Goal: Information Seeking & Learning: Learn about a topic

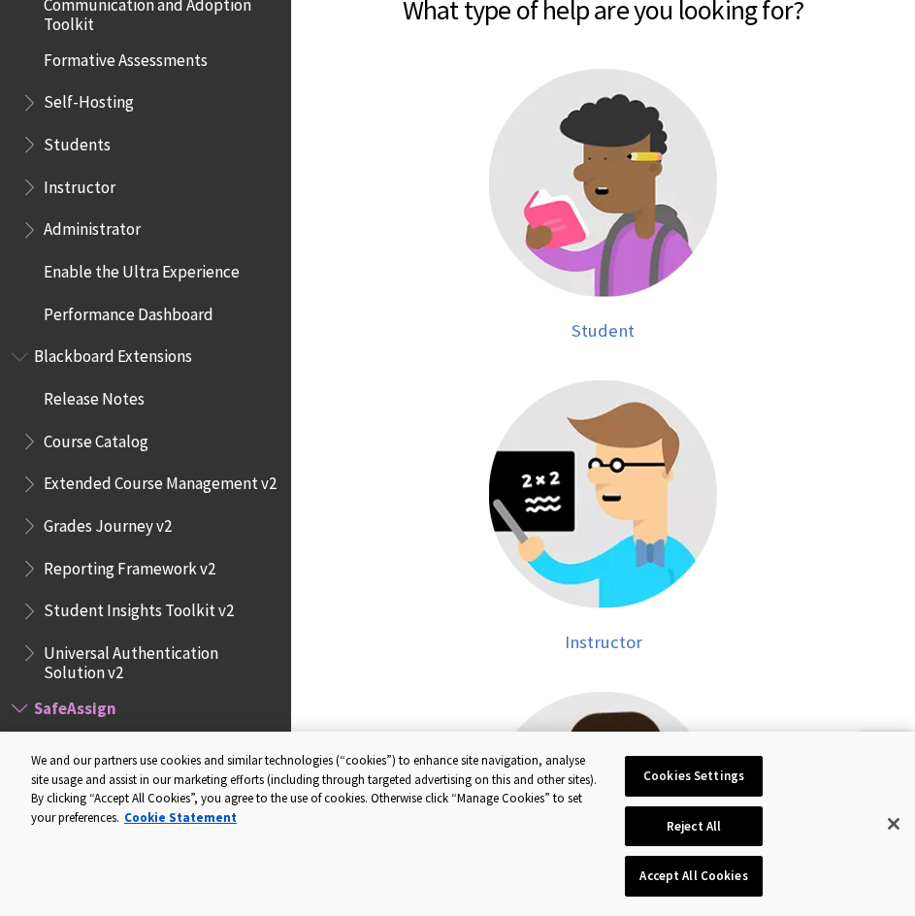
scroll to position [679, 0]
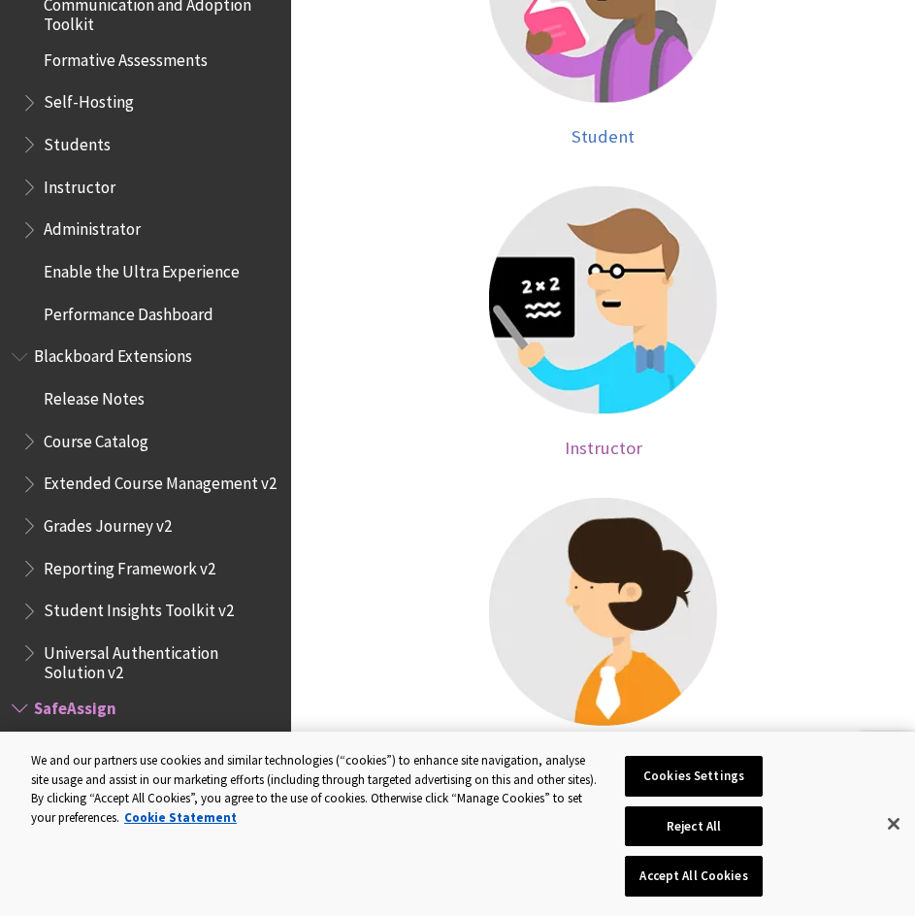
click at [606, 370] on img at bounding box center [603, 300] width 228 height 228
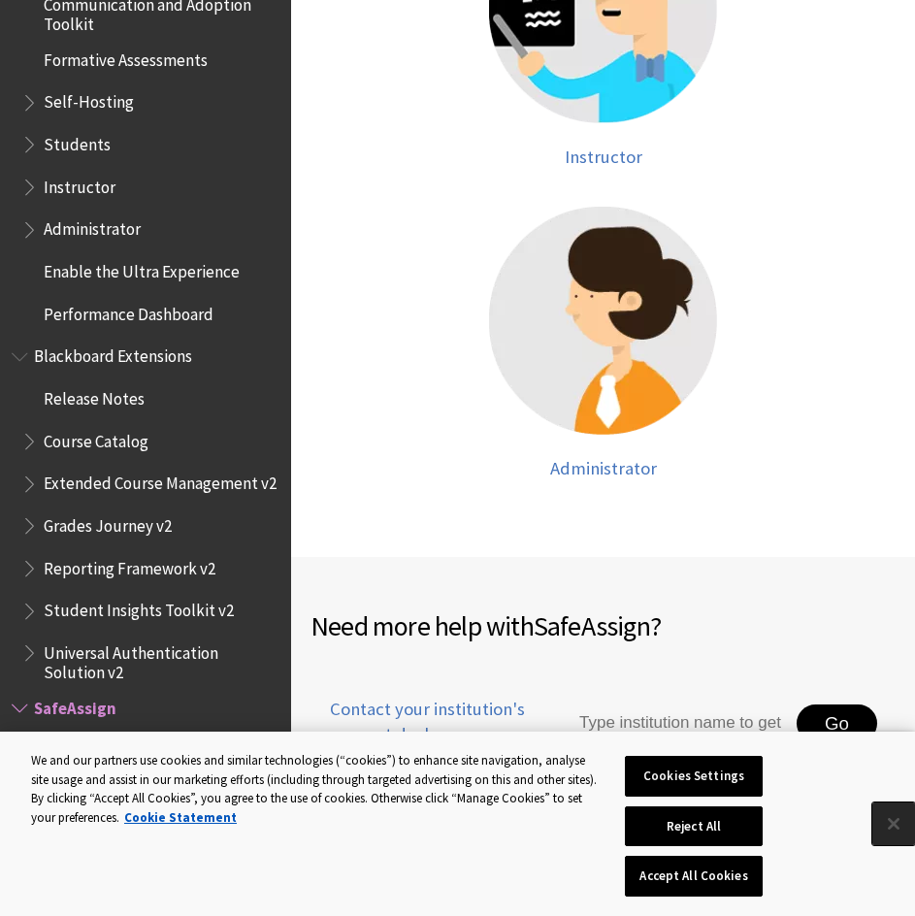
click at [886, 804] on button "Close" at bounding box center [893, 823] width 43 height 43
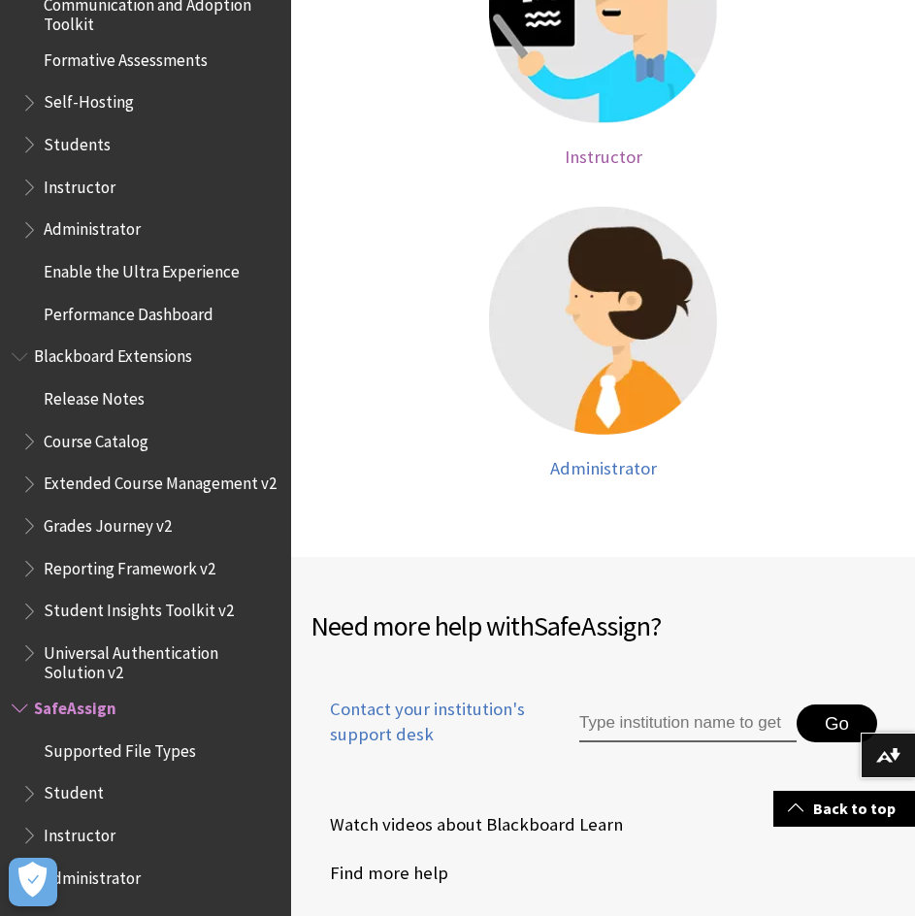
scroll to position [388, 0]
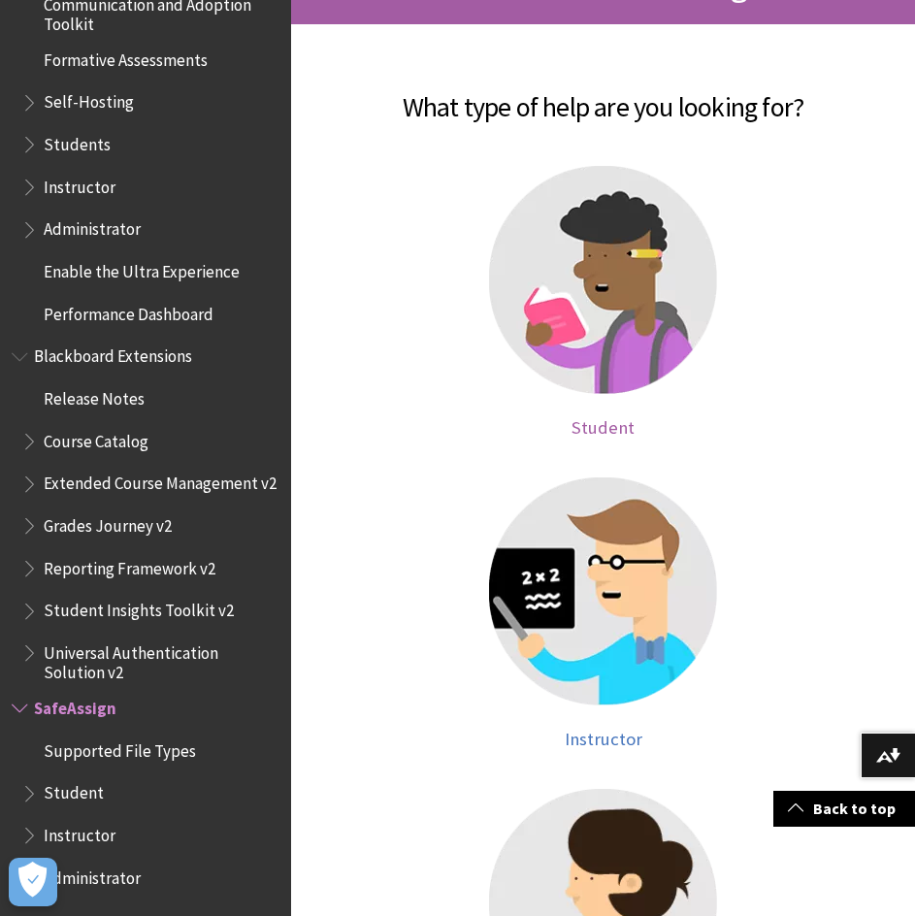
click at [595, 320] on img at bounding box center [603, 280] width 228 height 228
drag, startPoint x: 442, startPoint y: 308, endPoint x: 452, endPoint y: 293, distance: 17.5
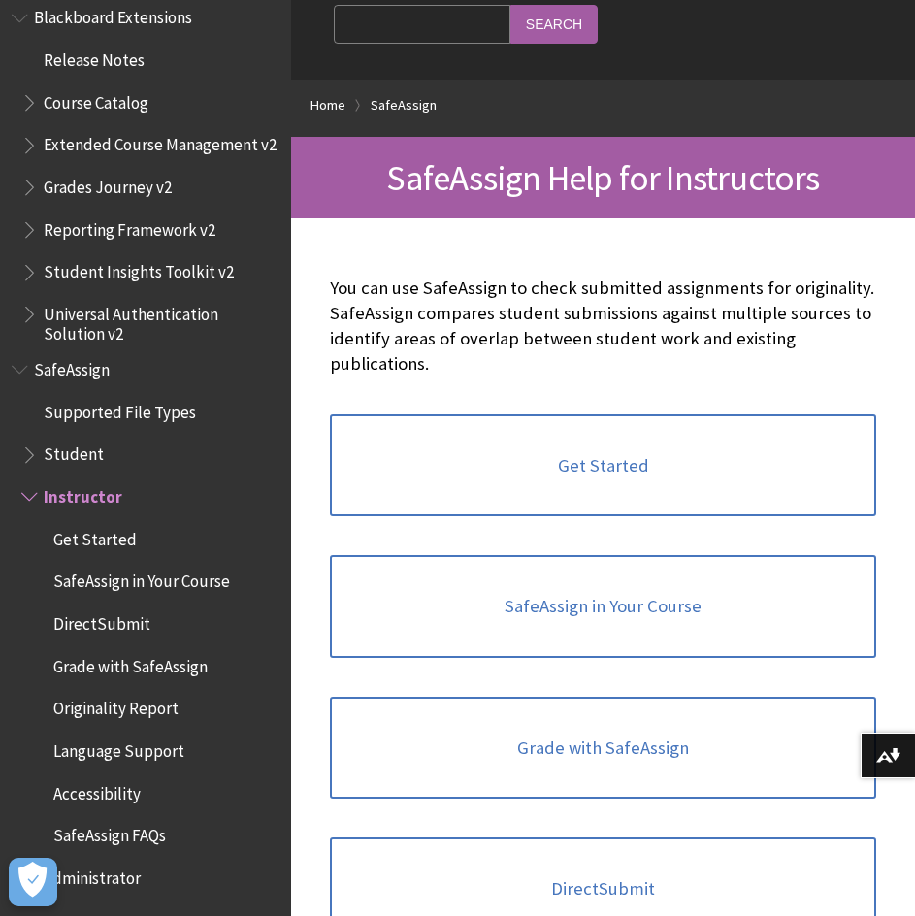
scroll to position [291, 0]
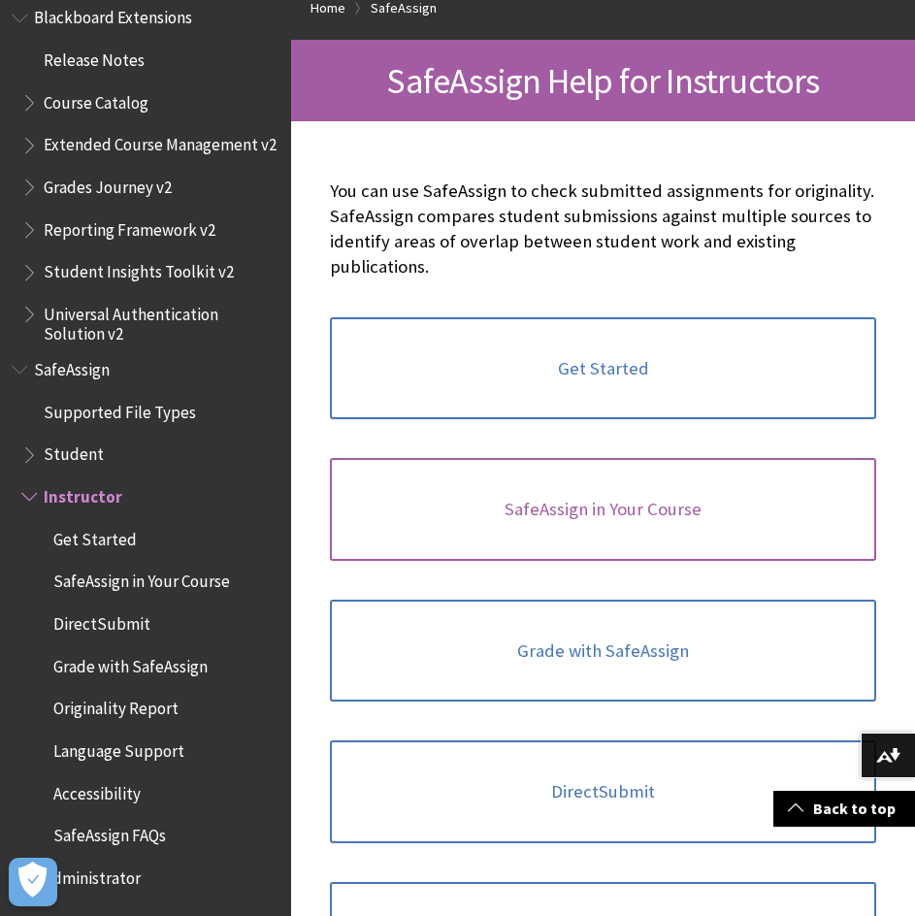
click at [622, 527] on link "SafeAssign in Your Course" at bounding box center [603, 509] width 546 height 103
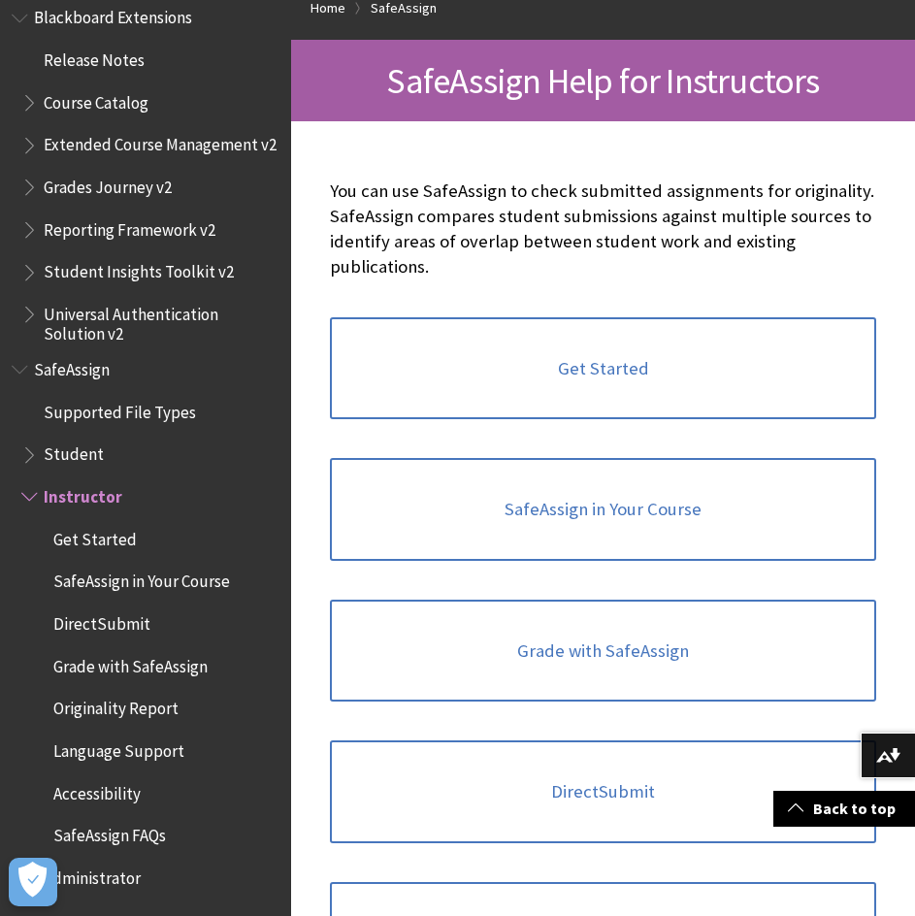
scroll to position [388, 0]
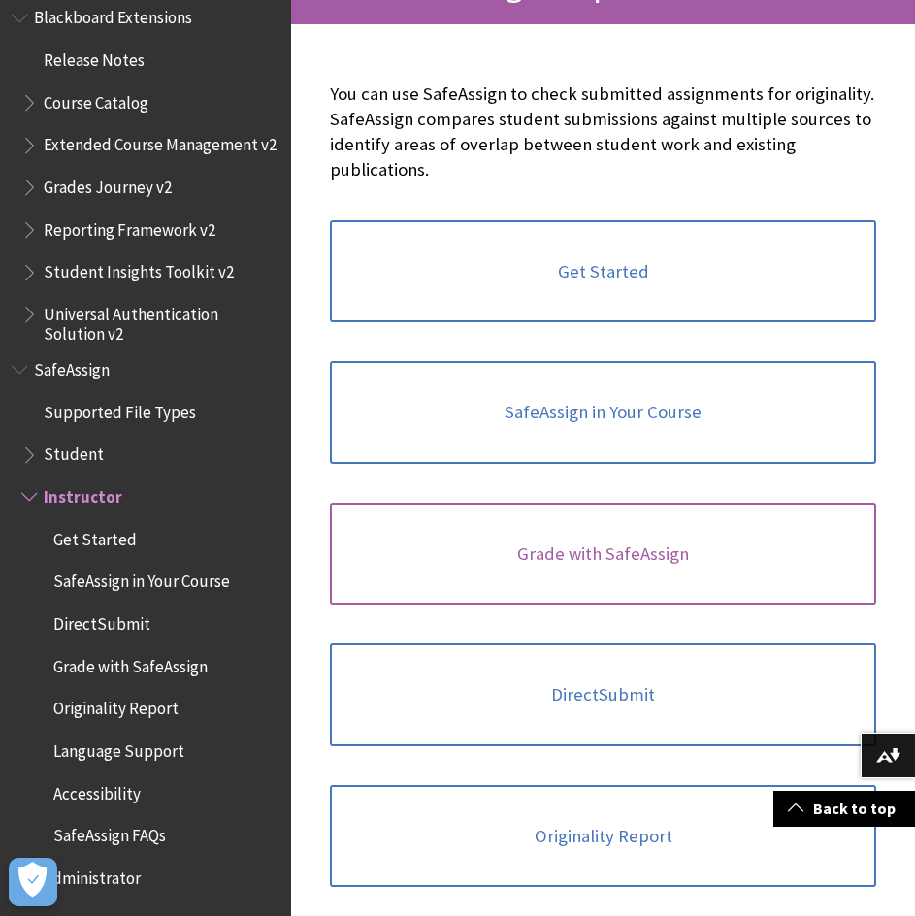
click at [624, 572] on link "Grade with SafeAssign" at bounding box center [603, 554] width 546 height 103
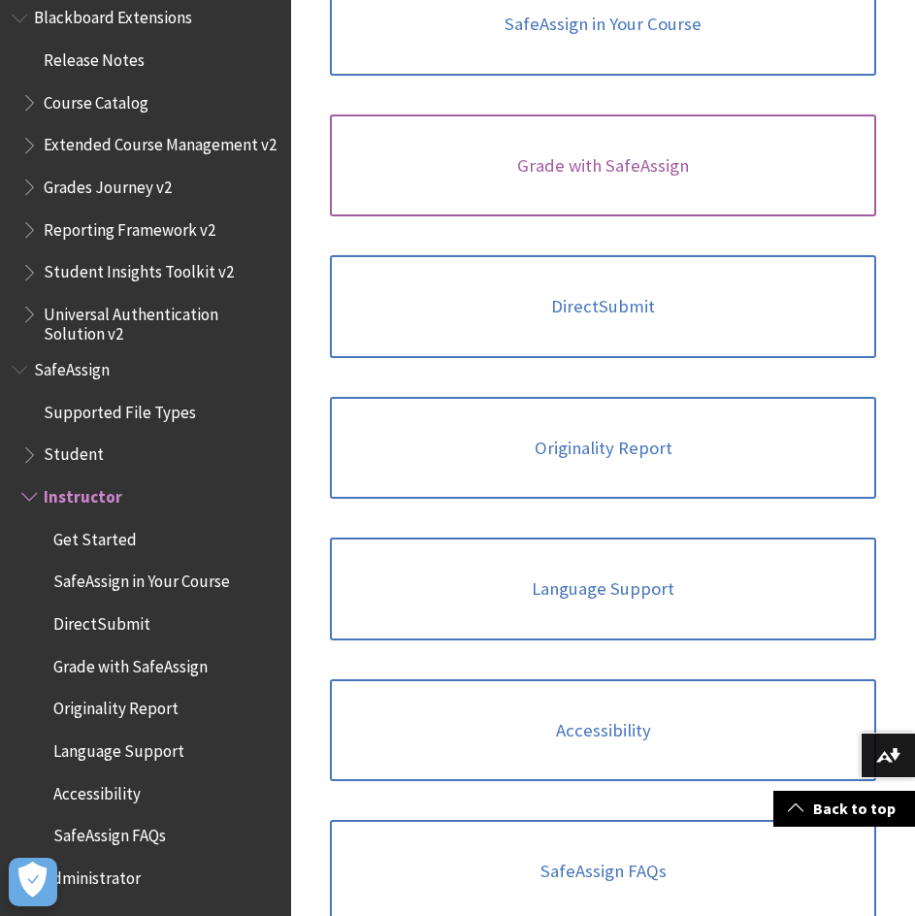
scroll to position [485, 0]
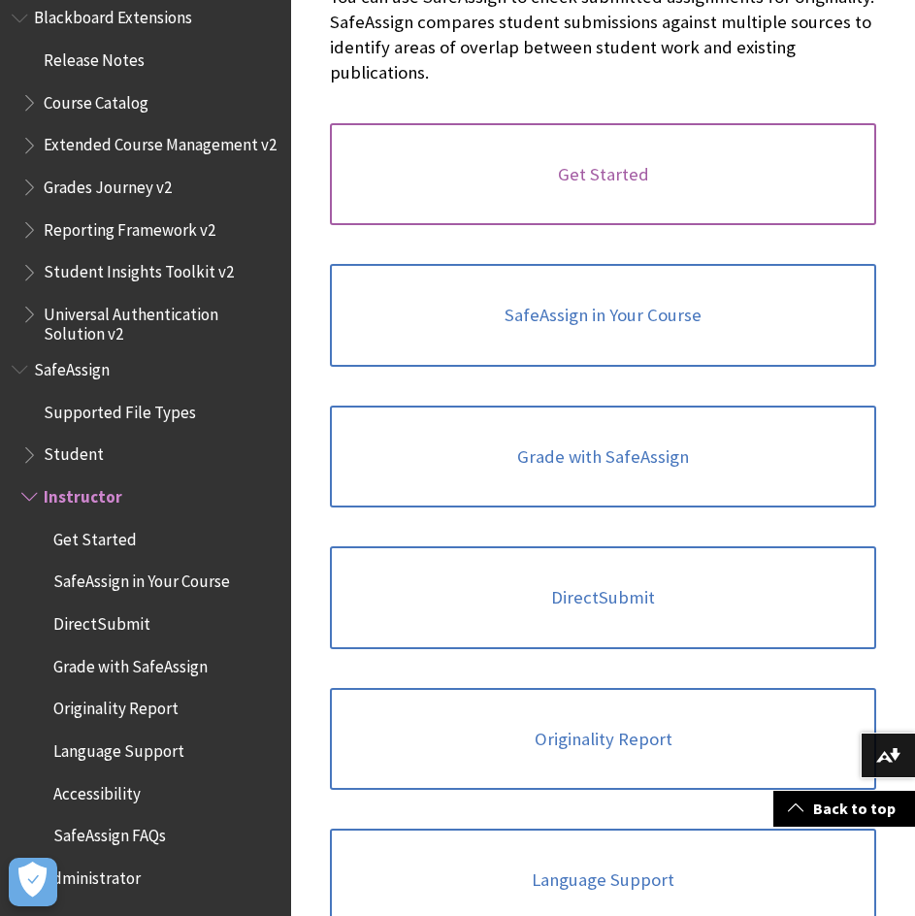
click at [674, 200] on link "Get Started" at bounding box center [603, 174] width 546 height 103
drag, startPoint x: 563, startPoint y: 180, endPoint x: 563, endPoint y: 147, distance: 34.0
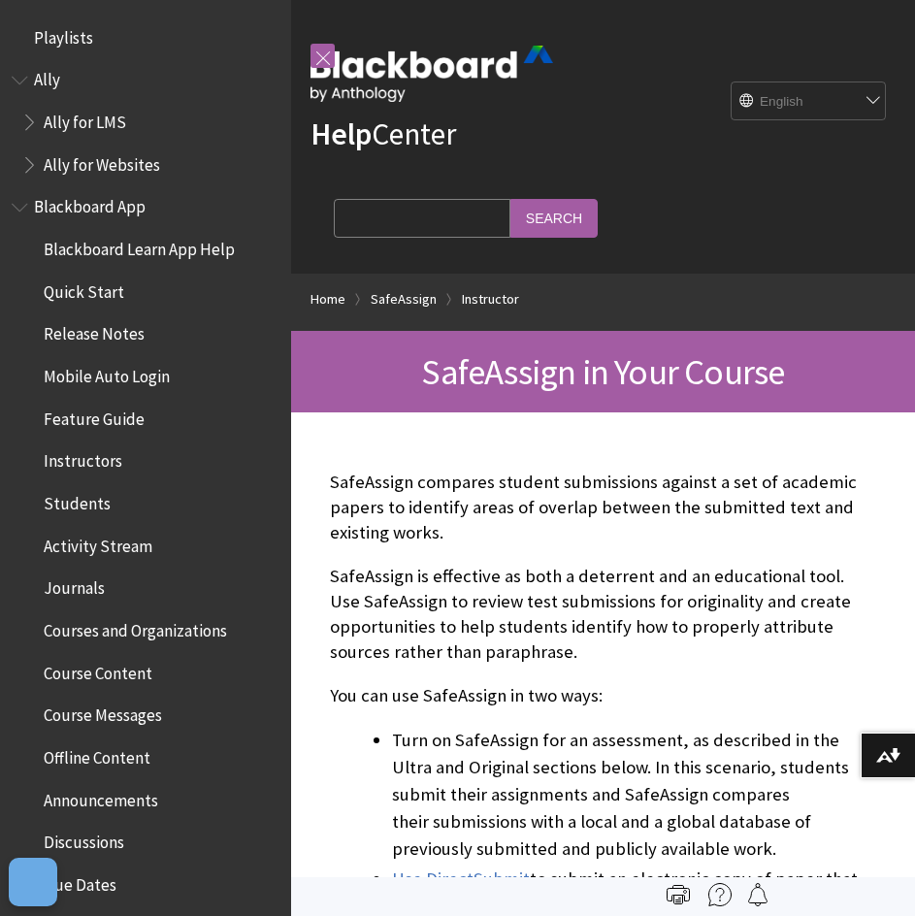
scroll to position [2121, 0]
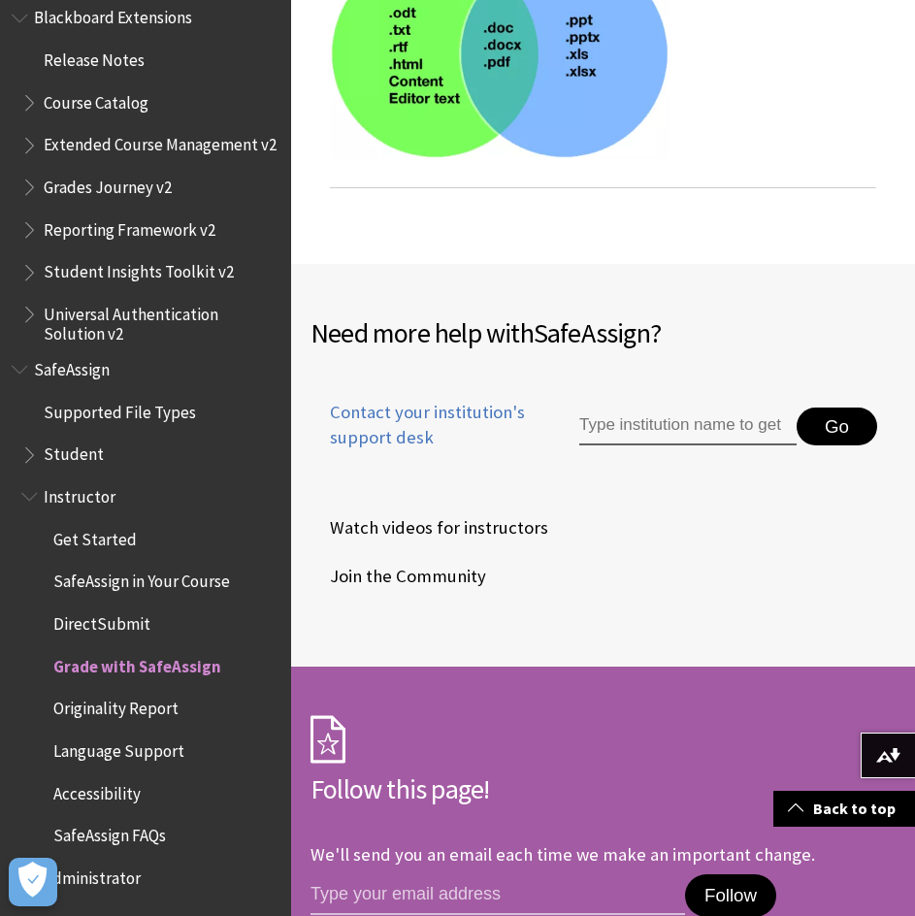
scroll to position [3784, 0]
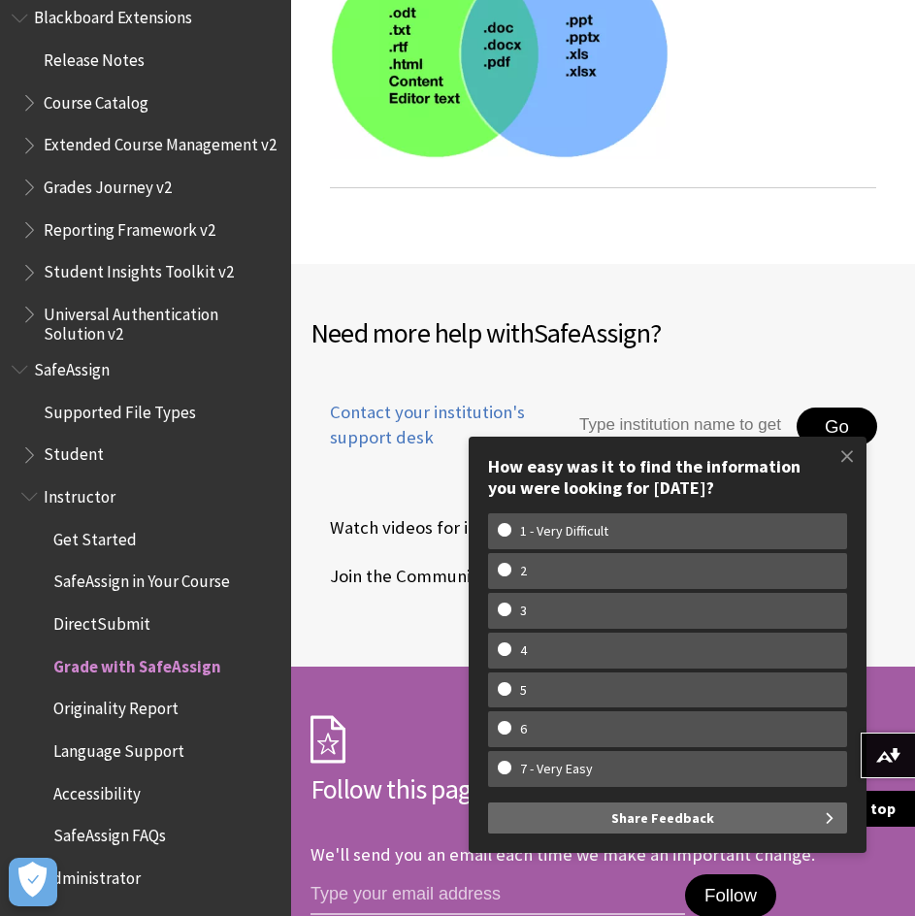
drag, startPoint x: 666, startPoint y: 363, endPoint x: 682, endPoint y: 351, distance: 20.2
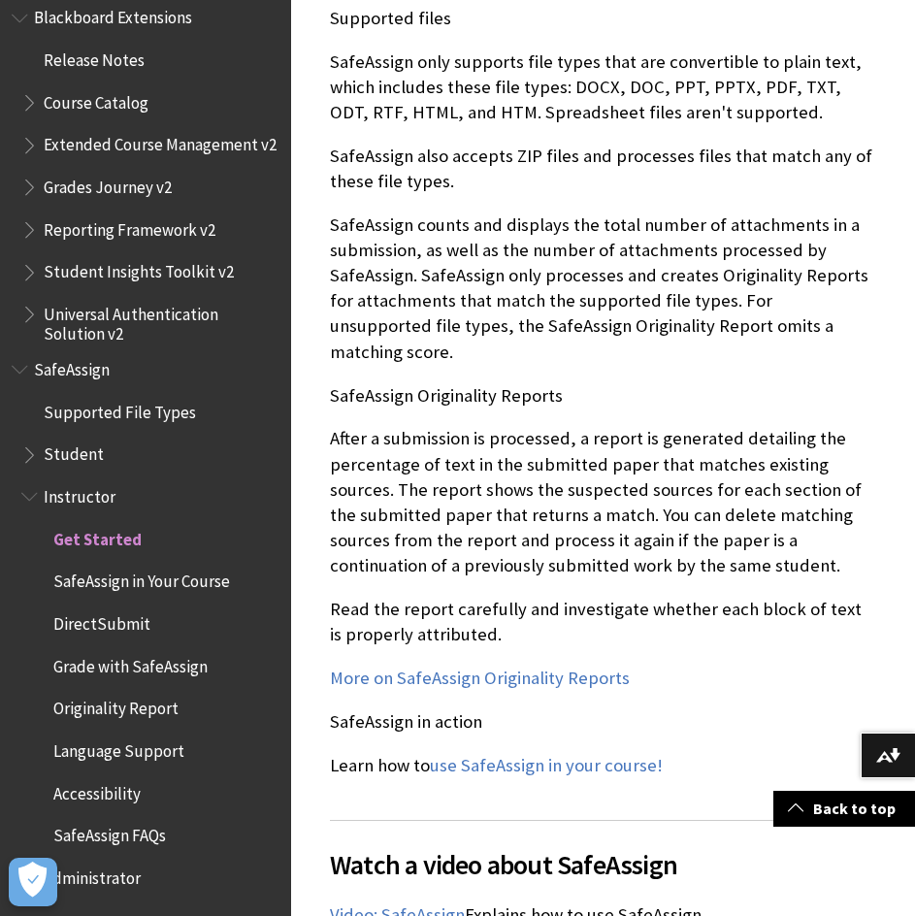
scroll to position [2523, 0]
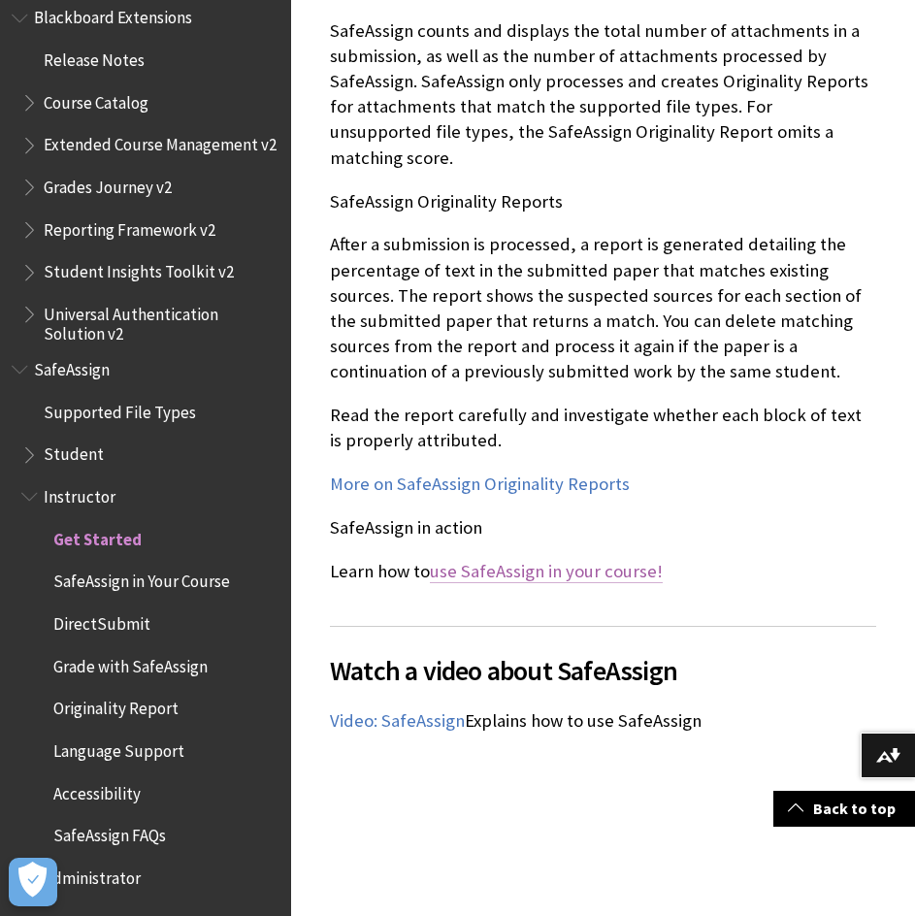
click at [613, 560] on link "use SafeAssign in your course!" at bounding box center [546, 571] width 233 height 23
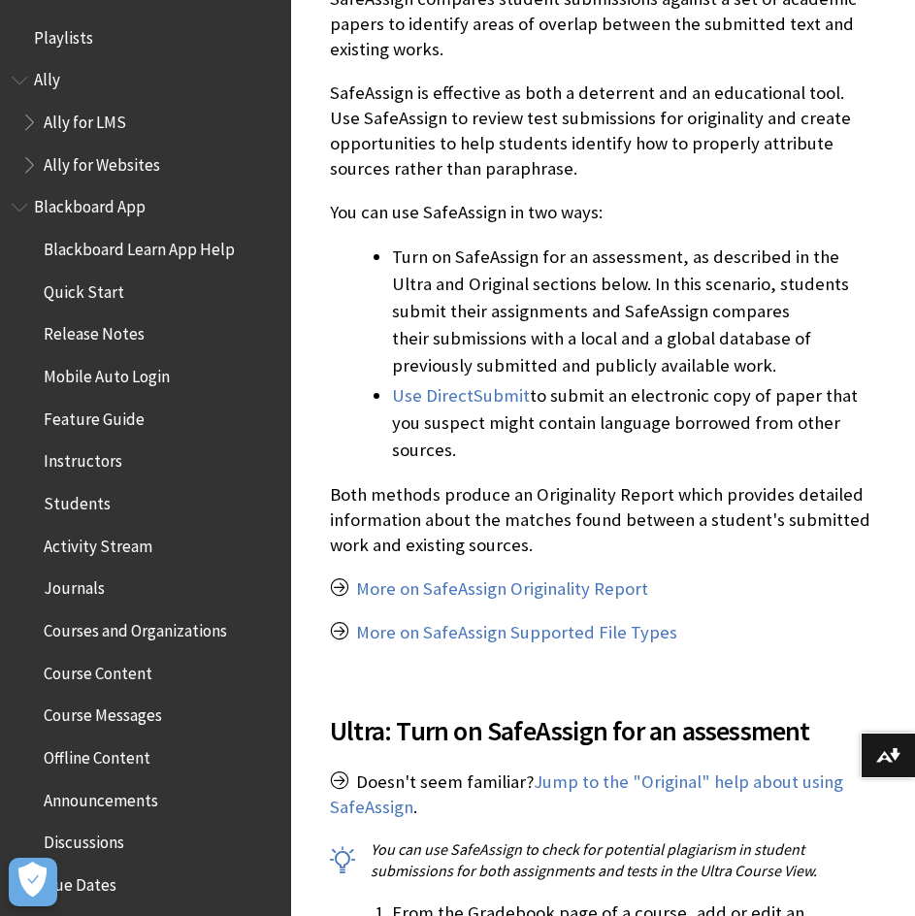
scroll to position [2121, 0]
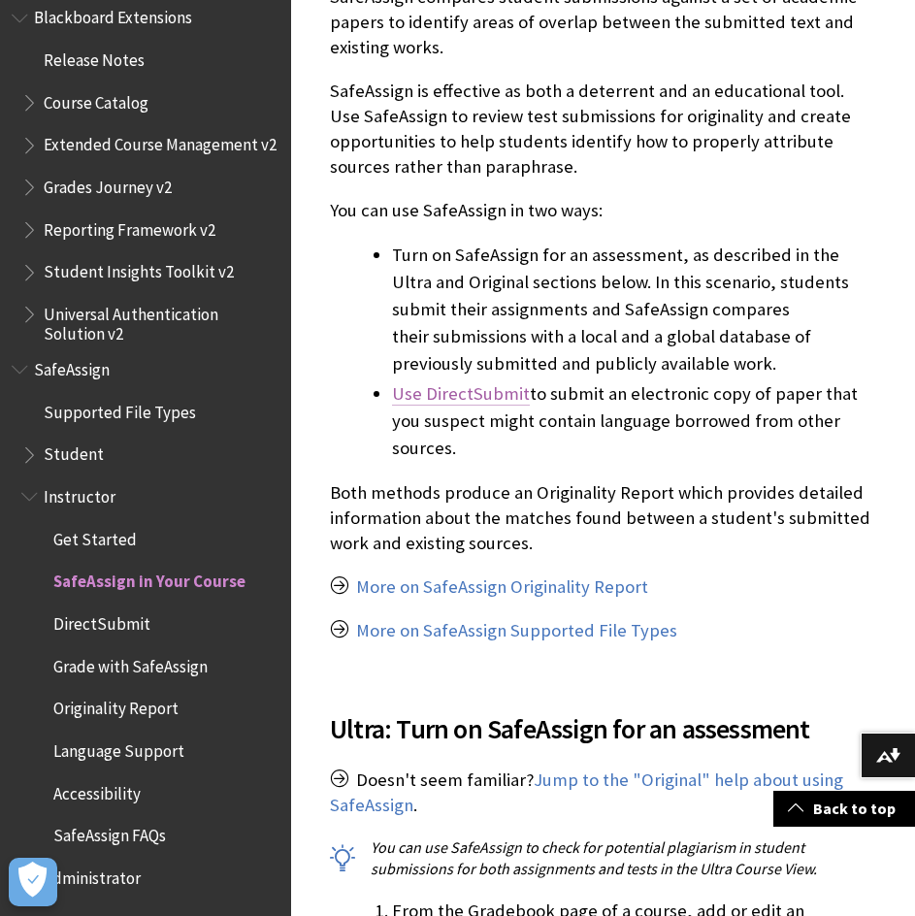
click at [496, 395] on link "Use DirectSubmit" at bounding box center [461, 393] width 138 height 23
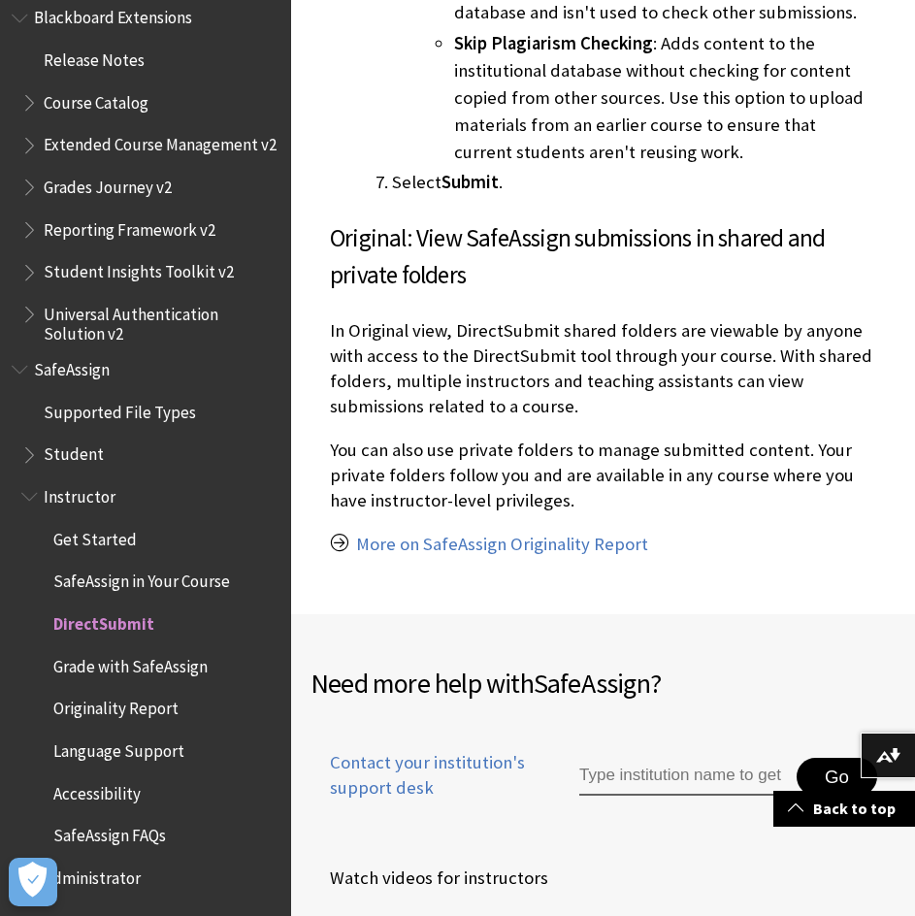
scroll to position [4464, 0]
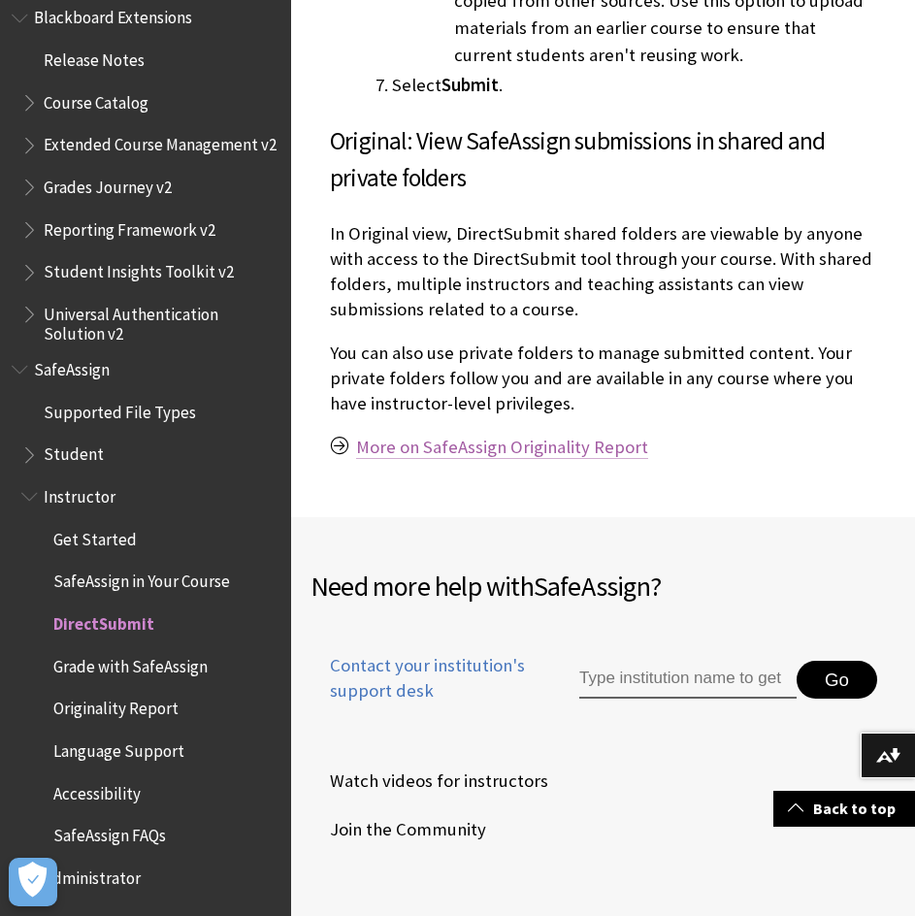
click at [595, 436] on link "More on SafeAssign Originality Report" at bounding box center [502, 447] width 292 height 23
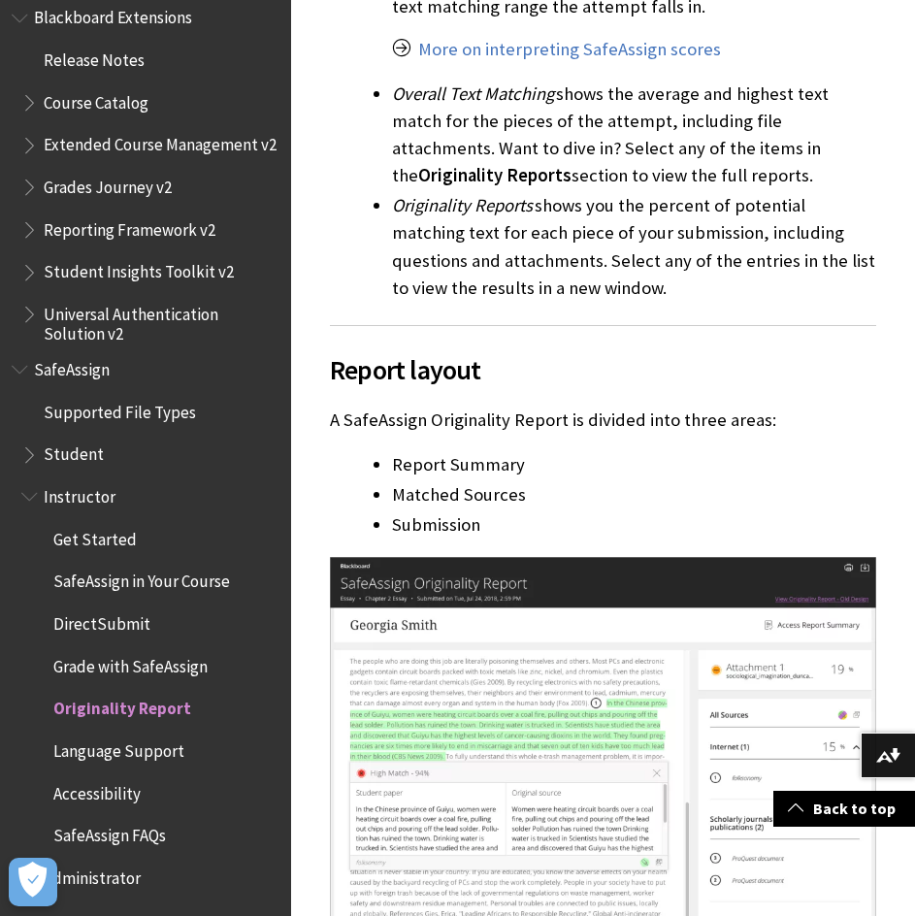
scroll to position [3881, 0]
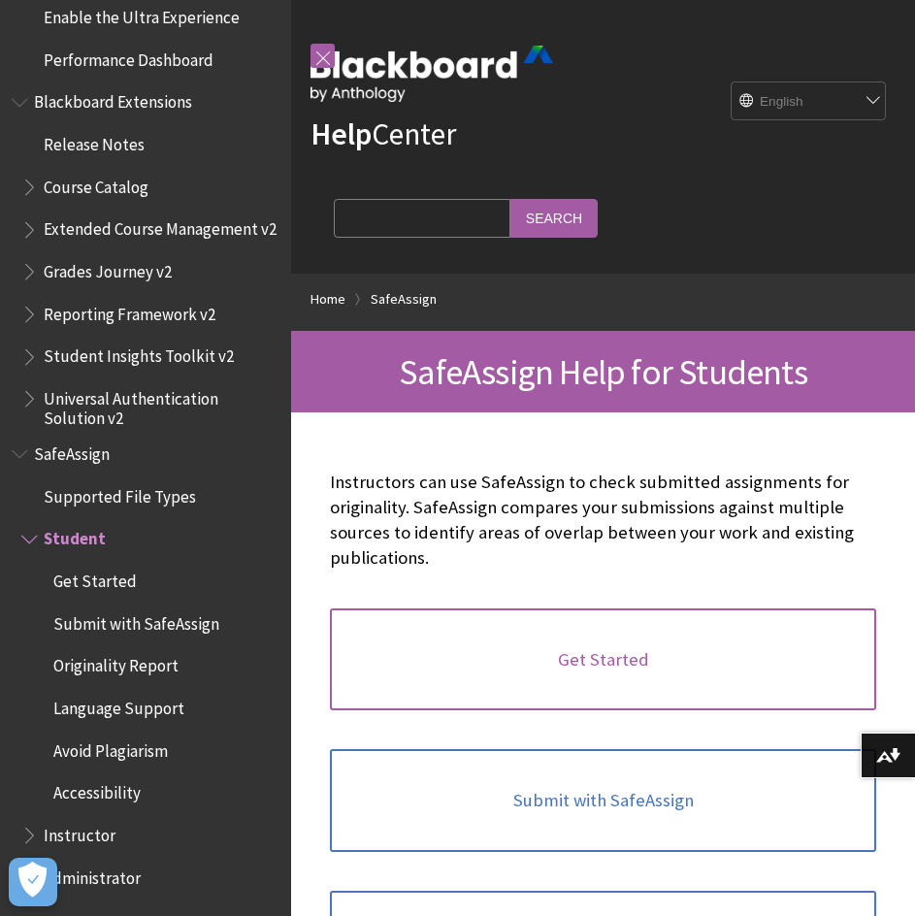
scroll to position [388, 0]
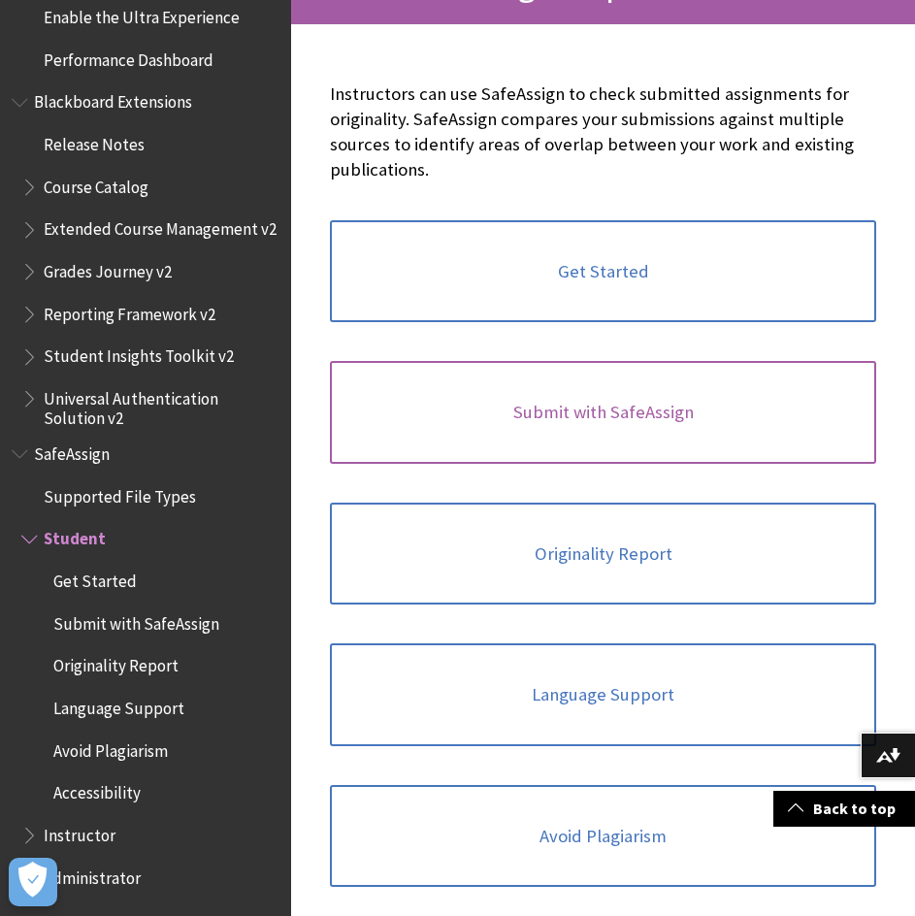
click at [686, 399] on link "Submit with SafeAssign" at bounding box center [603, 412] width 546 height 103
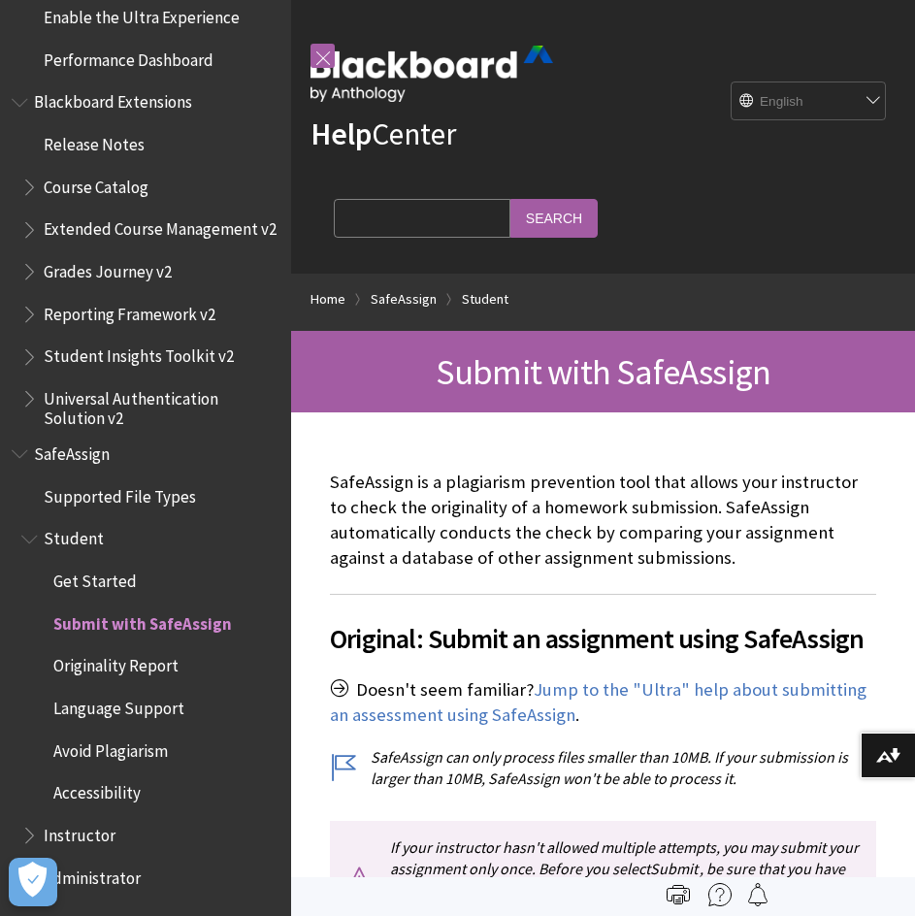
click at [461, 77] on img at bounding box center [432, 74] width 243 height 56
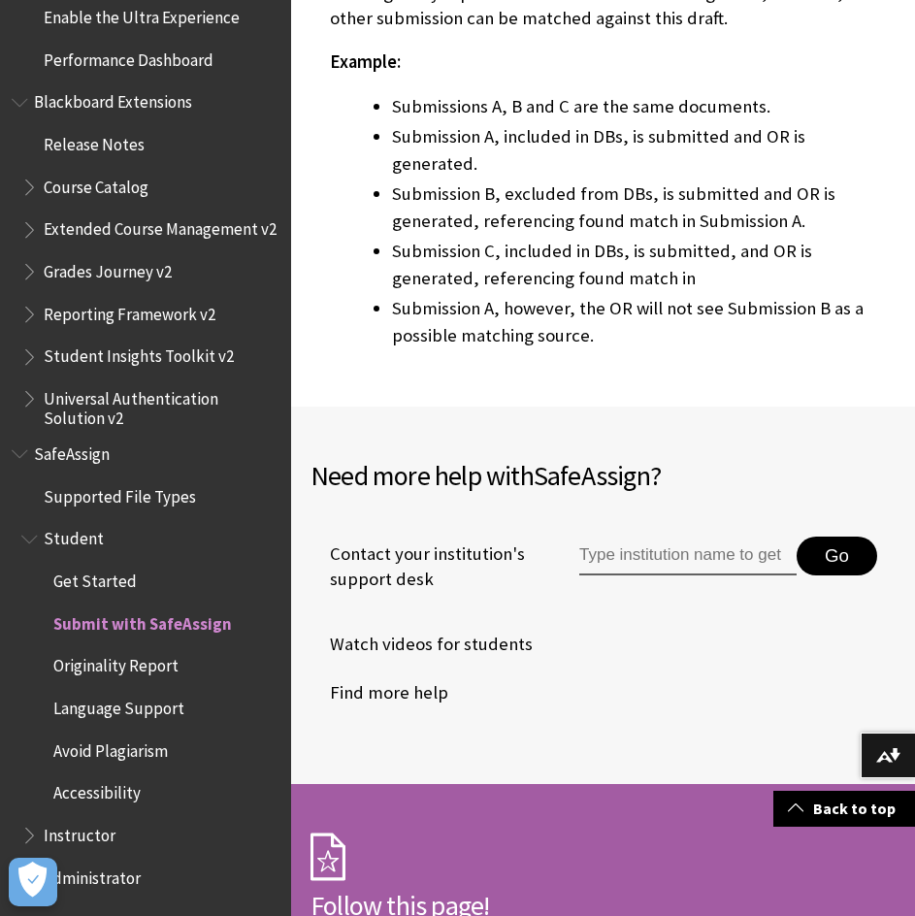
scroll to position [4852, 0]
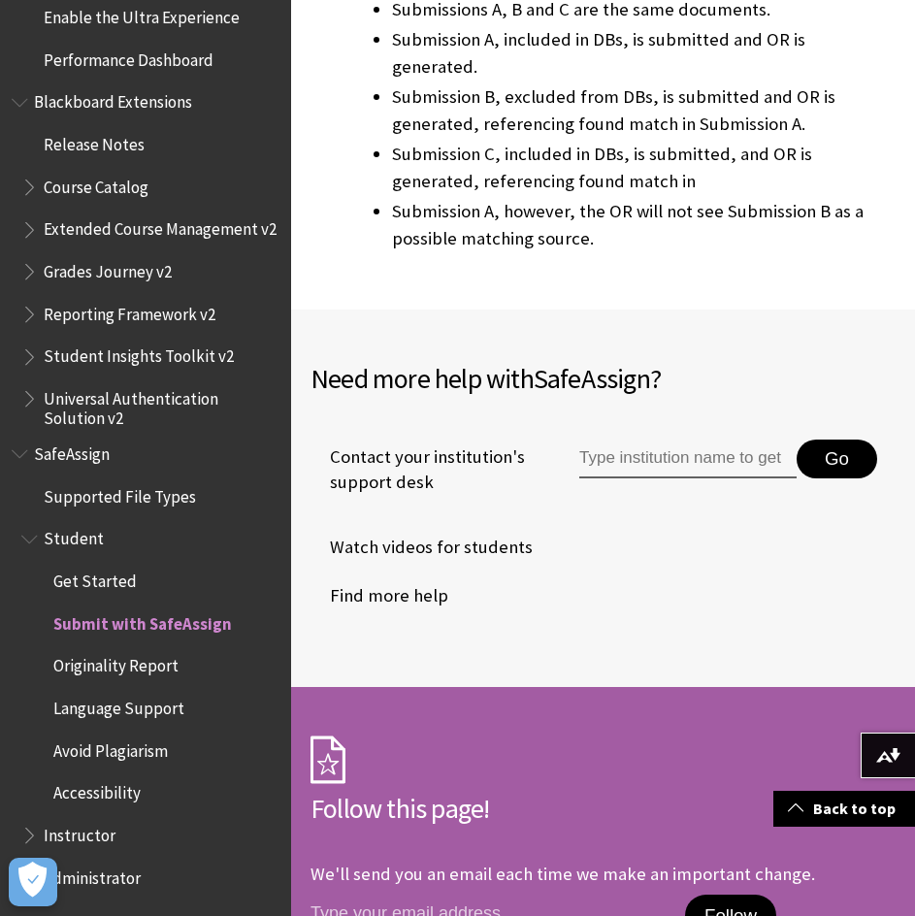
click at [115, 573] on span "Get Started" at bounding box center [94, 578] width 83 height 26
click at [106, 756] on span "Avoid Plagiarism" at bounding box center [110, 748] width 115 height 26
click at [106, 797] on span "Accessibility" at bounding box center [96, 790] width 87 height 26
click at [119, 749] on span "Avoid Plagiarism" at bounding box center [110, 748] width 115 height 26
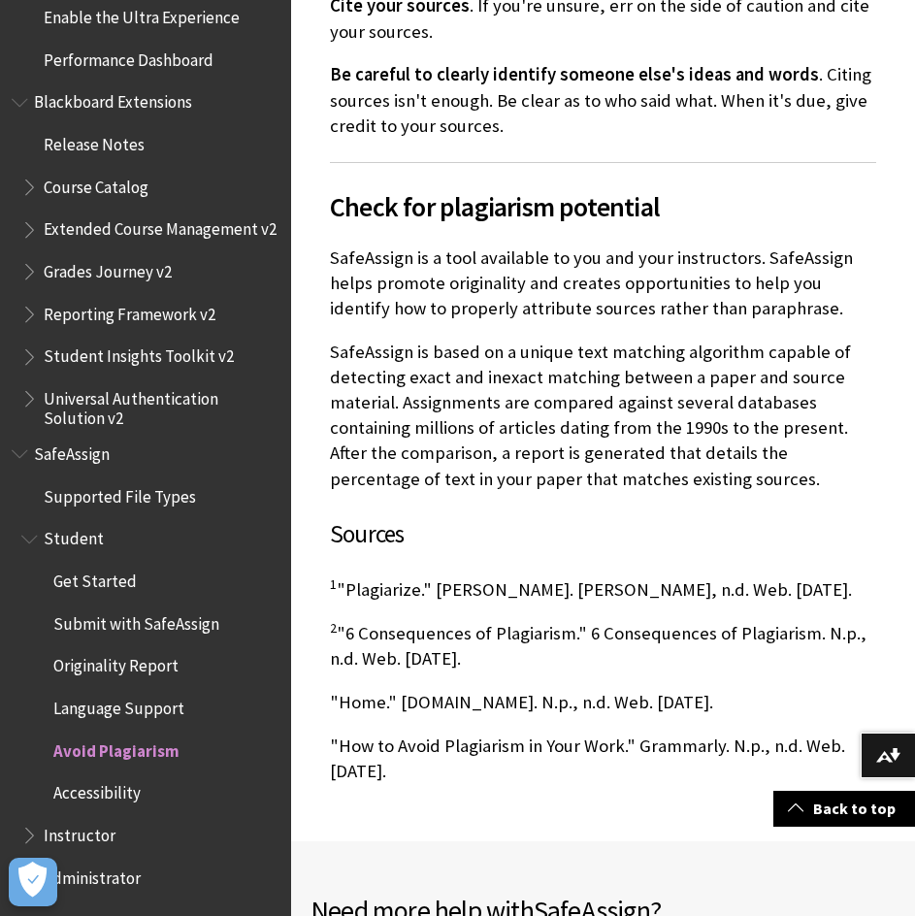
scroll to position [2038, 0]
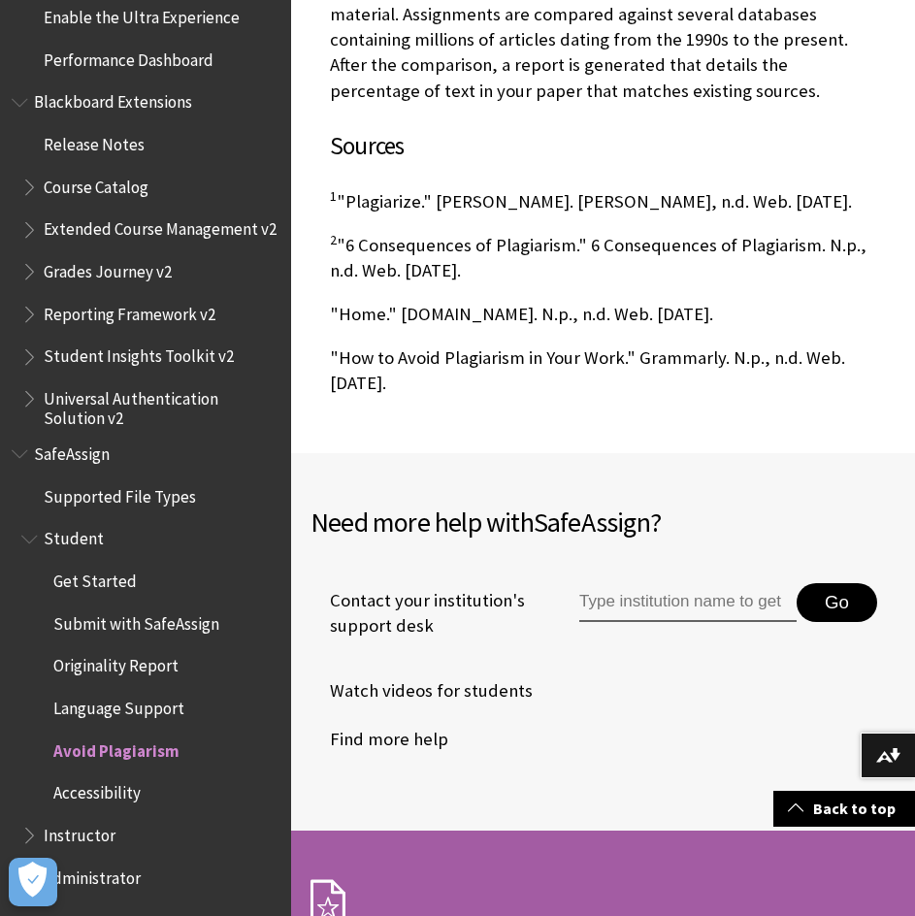
click at [125, 621] on span "Submit with SafeAssign" at bounding box center [136, 620] width 166 height 26
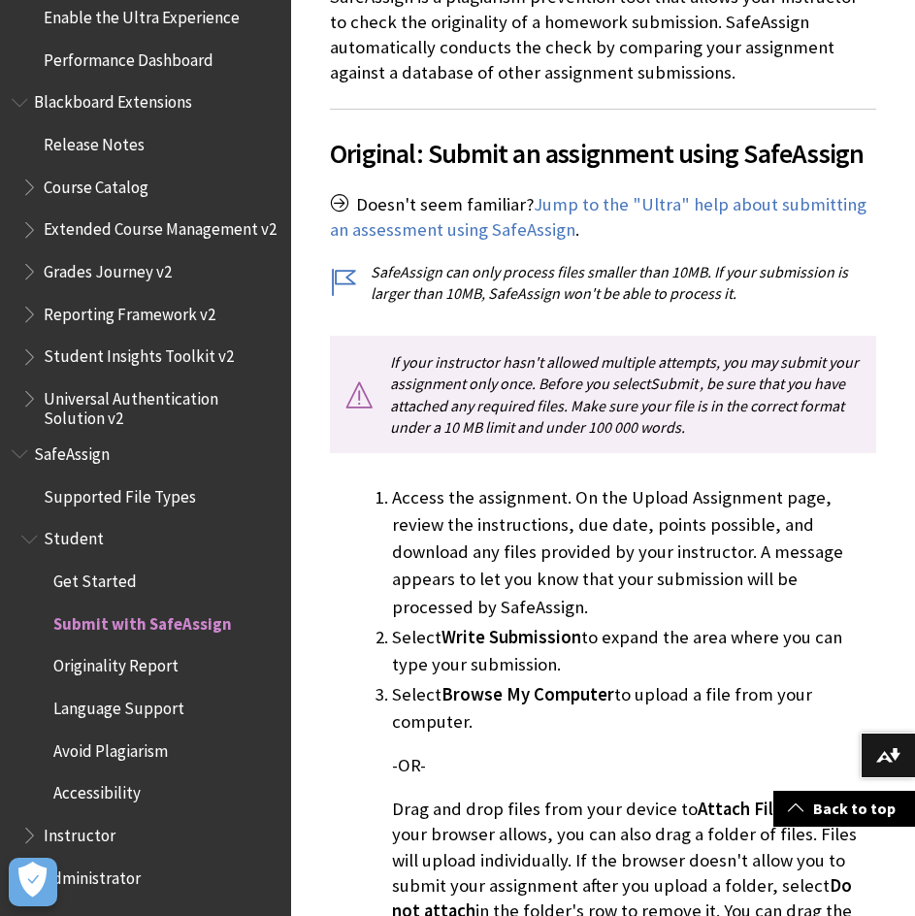
scroll to position [679, 0]
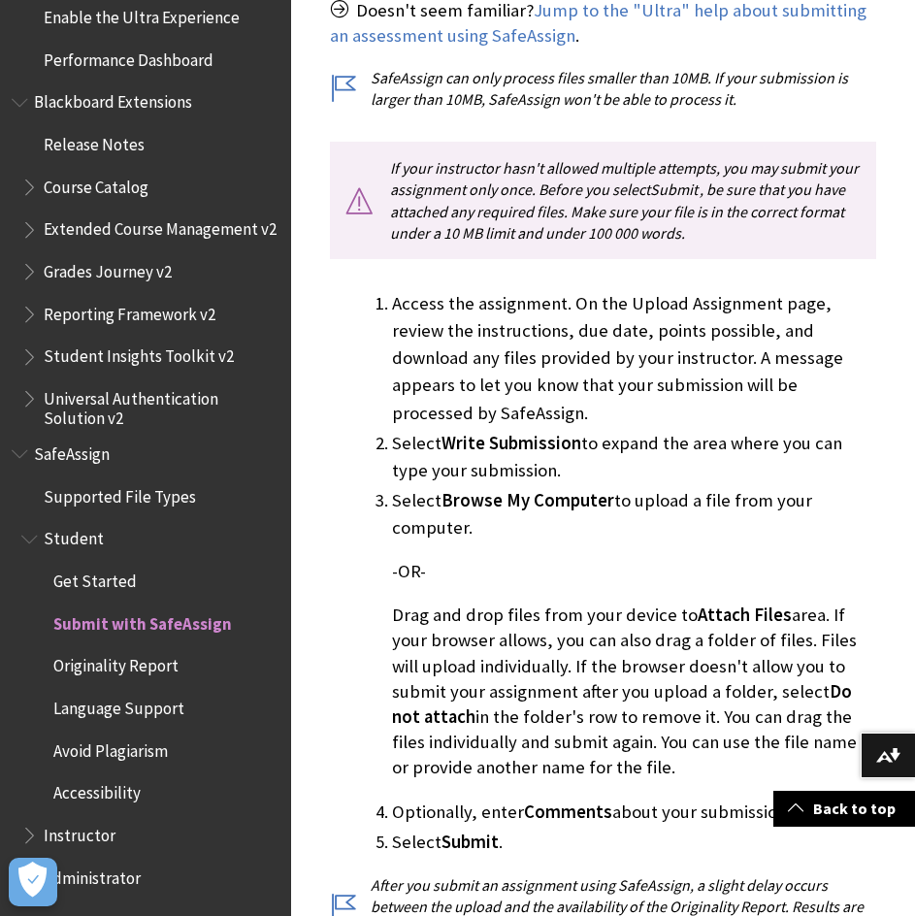
click at [84, 836] on span "Instructor" at bounding box center [80, 832] width 72 height 26
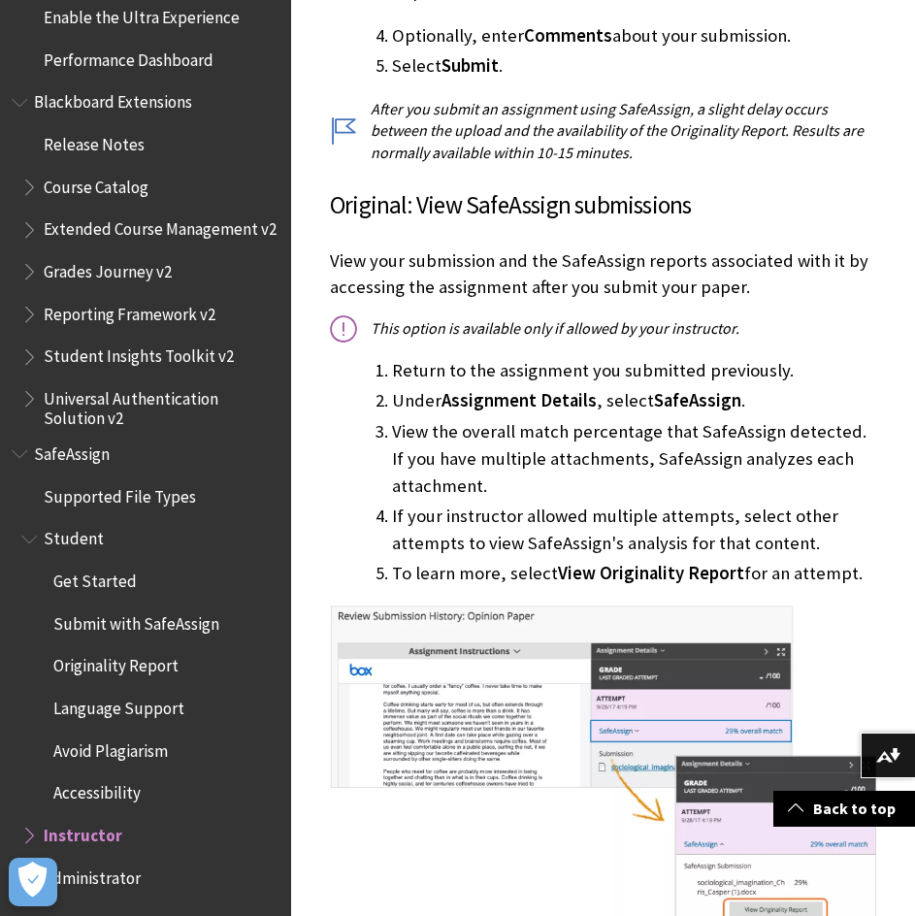
scroll to position [1650, 0]
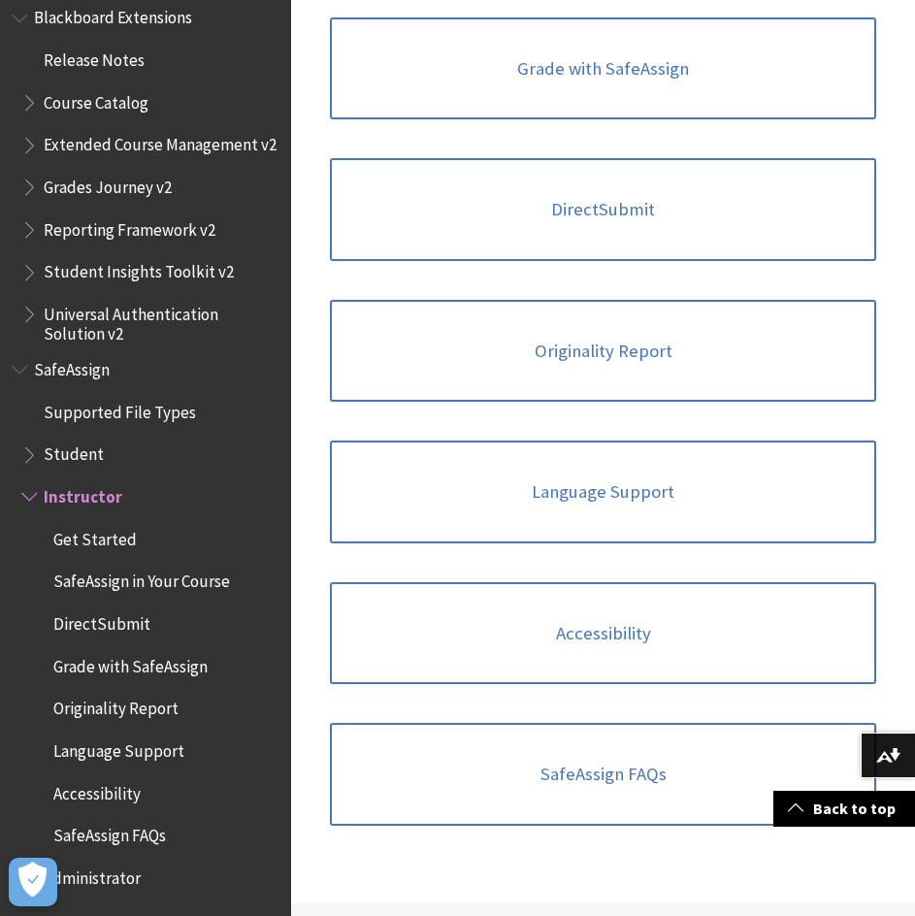
scroll to position [776, 0]
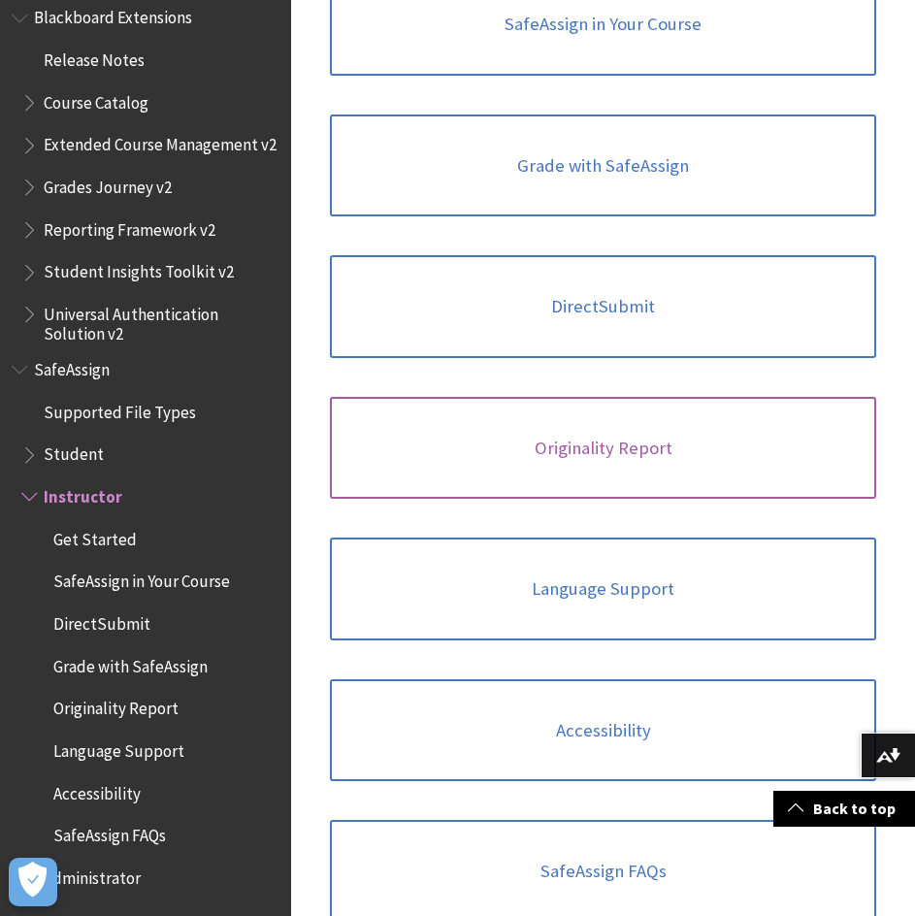
click at [620, 452] on link "Originality Report" at bounding box center [603, 448] width 546 height 103
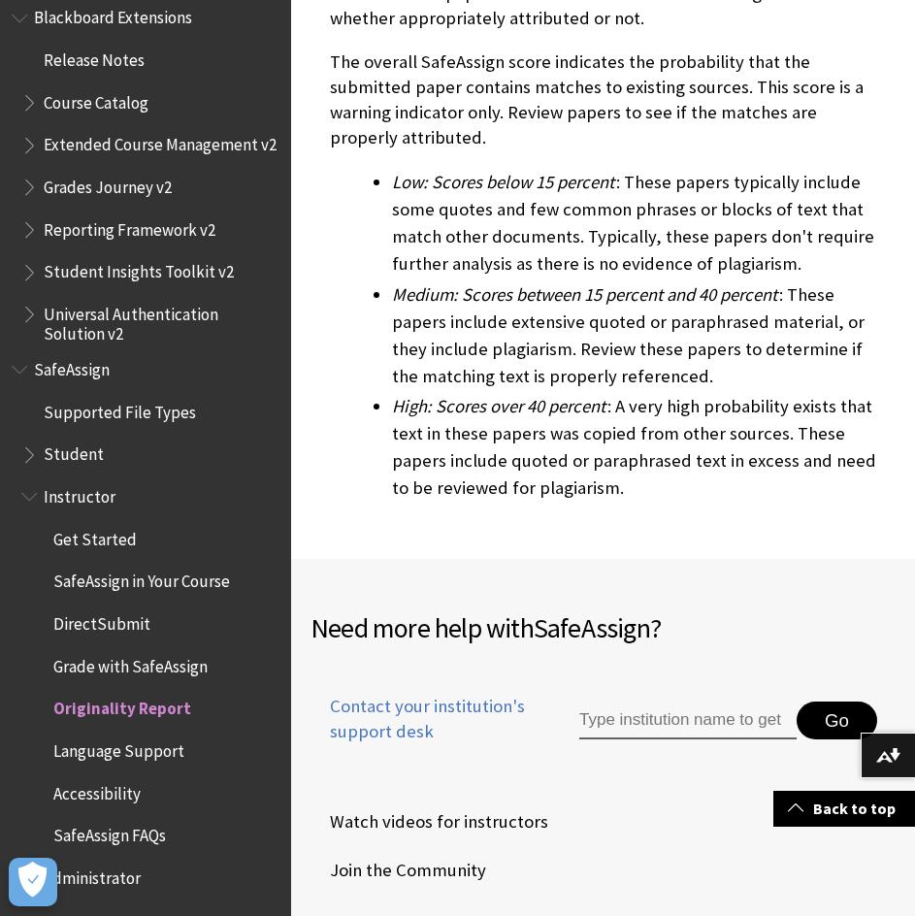
scroll to position [7181, 0]
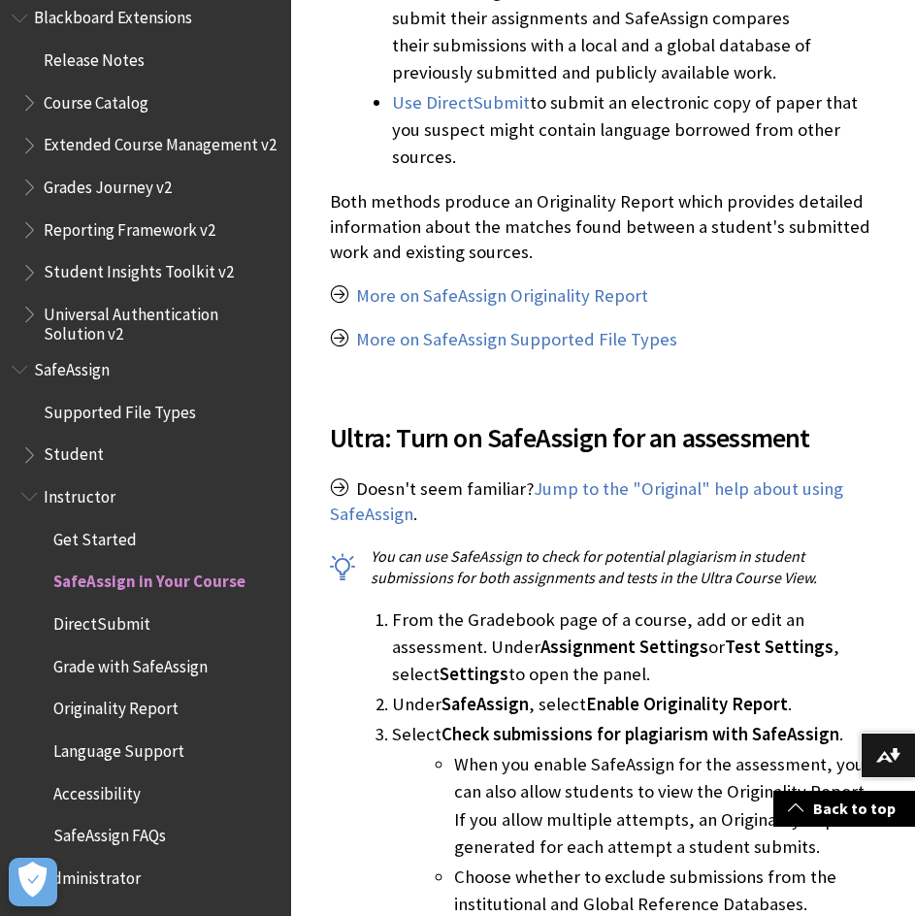
scroll to position [1164, 0]
